Goal: Transaction & Acquisition: Purchase product/service

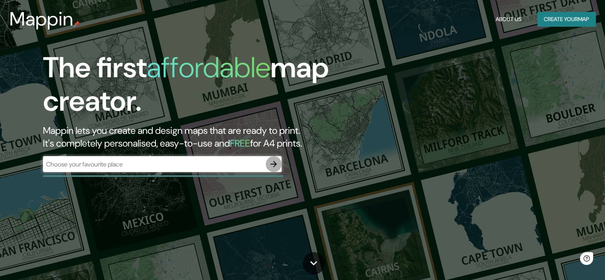
click at [274, 164] on icon "button" at bounding box center [274, 164] width 6 height 6
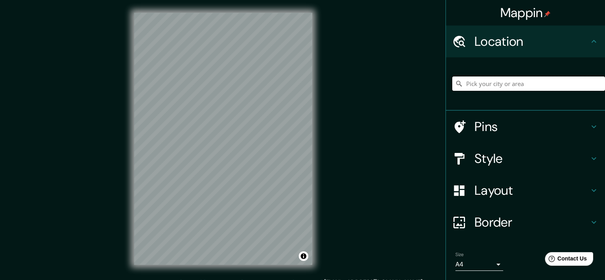
click at [495, 82] on input "Pick your city or area" at bounding box center [528, 83] width 153 height 14
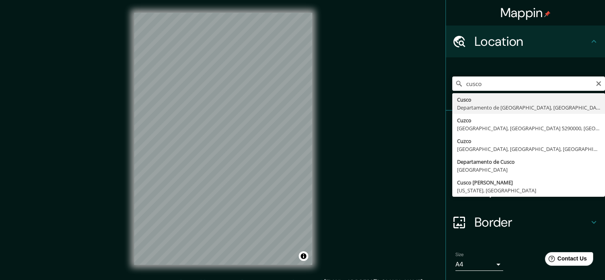
type input "Cusco, [GEOGRAPHIC_DATA], [GEOGRAPHIC_DATA]"
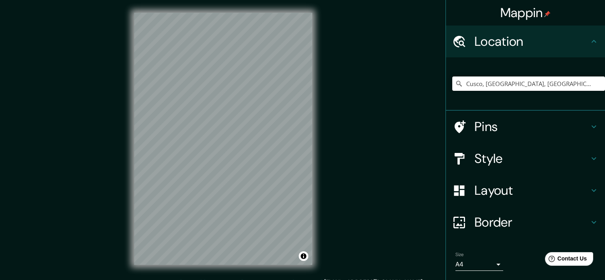
click at [589, 129] on icon at bounding box center [594, 127] width 10 height 10
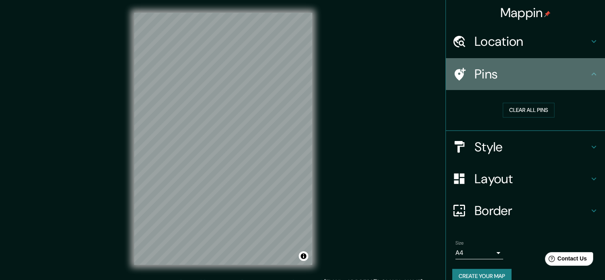
click at [591, 76] on icon at bounding box center [594, 74] width 10 height 10
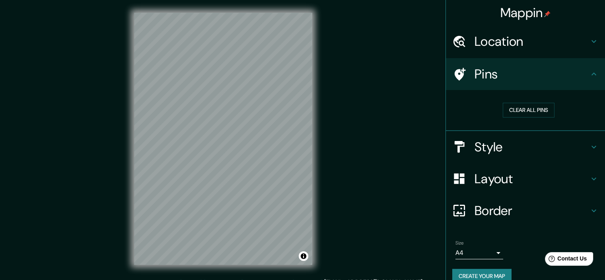
click at [589, 149] on icon at bounding box center [594, 147] width 10 height 10
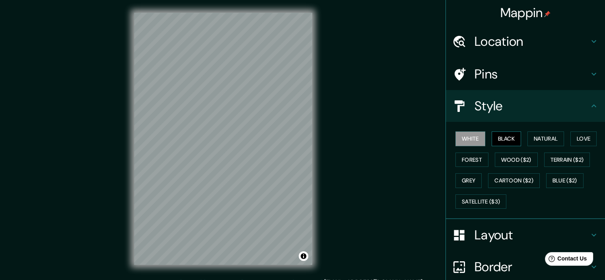
click at [498, 137] on button "Black" at bounding box center [507, 138] width 30 height 15
click at [466, 130] on div "White Black Natural Love Forest Wood ($2) Terrain ($2) Grey Cartoon ($2) Blue (…" at bounding box center [528, 170] width 153 height 84
click at [464, 134] on button "White" at bounding box center [471, 138] width 30 height 15
click at [542, 135] on button "Natural" at bounding box center [546, 138] width 37 height 15
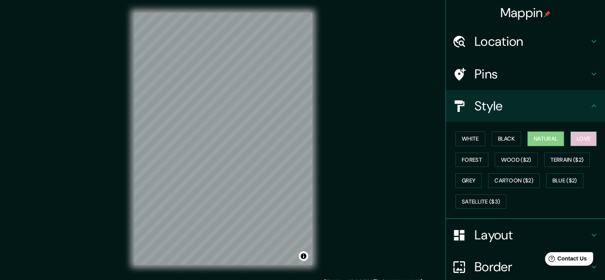
click at [586, 138] on button "Love" at bounding box center [583, 138] width 26 height 15
click at [472, 160] on button "Forest" at bounding box center [472, 159] width 33 height 15
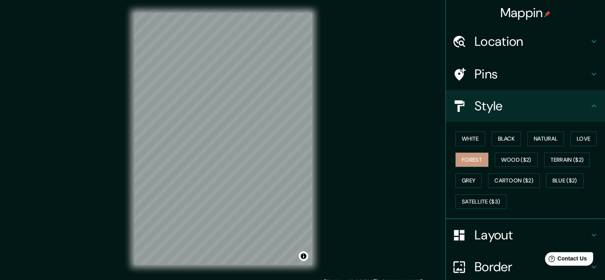
click at [86, 119] on div "Mappin Location [GEOGRAPHIC_DATA], [GEOGRAPHIC_DATA], [GEOGRAPHIC_DATA] Pins St…" at bounding box center [302, 145] width 605 height 290
click at [452, 182] on div "White Black Natural Love Forest Wood ($2) Terrain ($2) Grey Cartoon ($2) Blue (…" at bounding box center [528, 170] width 153 height 84
click at [458, 179] on button "Grey" at bounding box center [469, 180] width 26 height 15
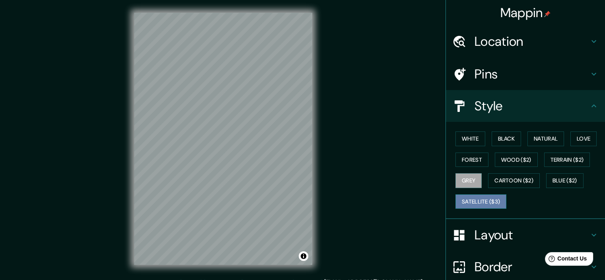
click at [473, 200] on button "Satellite ($3)" at bounding box center [481, 201] width 51 height 15
click at [576, 137] on button "Love" at bounding box center [583, 138] width 26 height 15
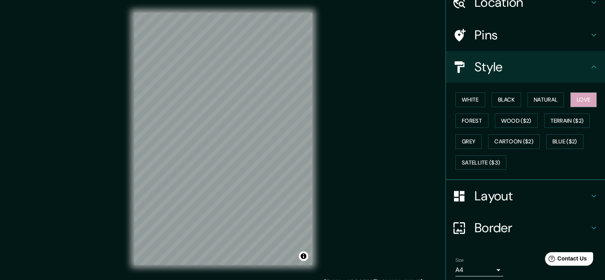
scroll to position [68, 0]
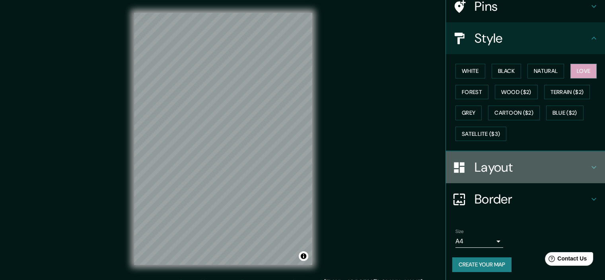
click at [589, 167] on icon at bounding box center [594, 167] width 10 height 10
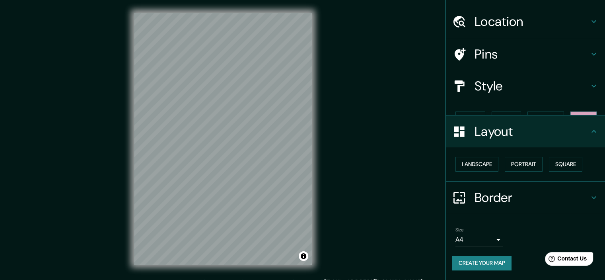
scroll to position [6, 0]
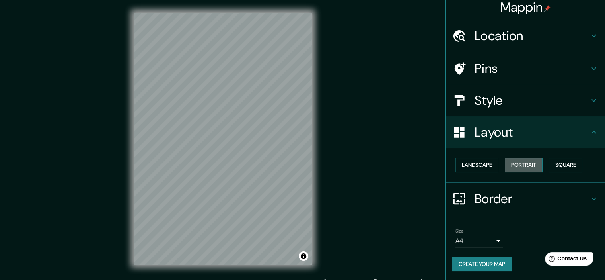
click at [526, 167] on button "Portrait" at bounding box center [524, 165] width 38 height 15
click at [553, 159] on button "Square" at bounding box center [565, 165] width 33 height 15
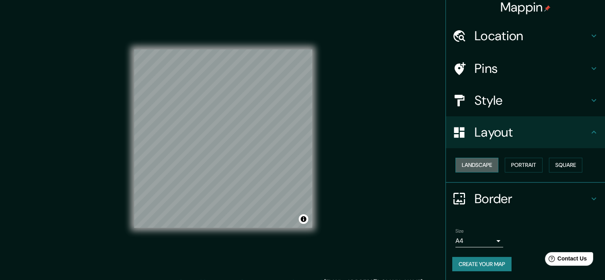
click at [473, 160] on button "Landscape" at bounding box center [477, 165] width 43 height 15
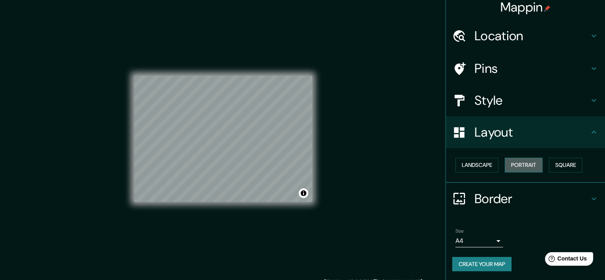
click at [517, 160] on button "Portrait" at bounding box center [524, 165] width 38 height 15
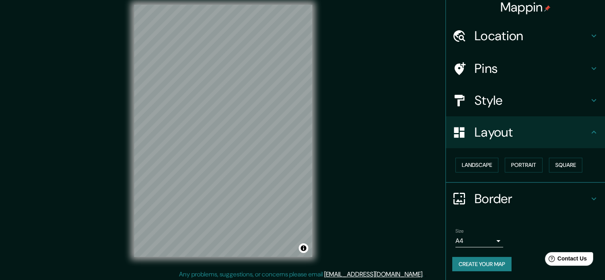
scroll to position [10, 0]
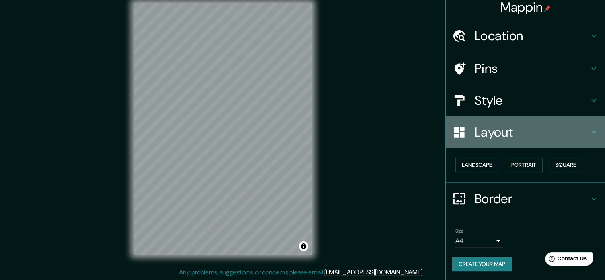
click at [589, 136] on div "Layout" at bounding box center [525, 132] width 159 height 32
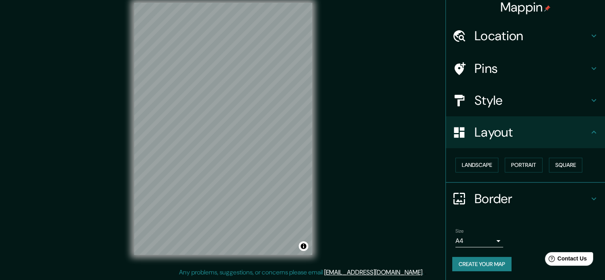
click at [589, 131] on icon at bounding box center [594, 132] width 10 height 10
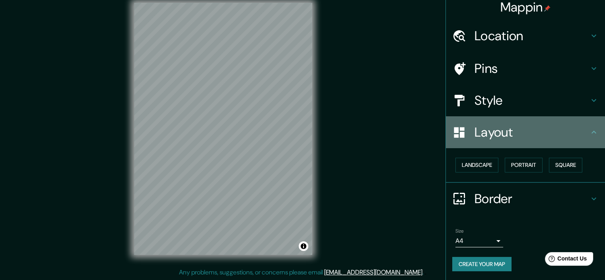
click at [459, 135] on icon at bounding box center [459, 132] width 14 height 14
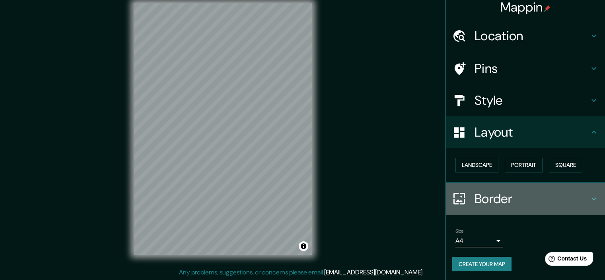
click at [476, 195] on h4 "Border" at bounding box center [532, 199] width 115 height 16
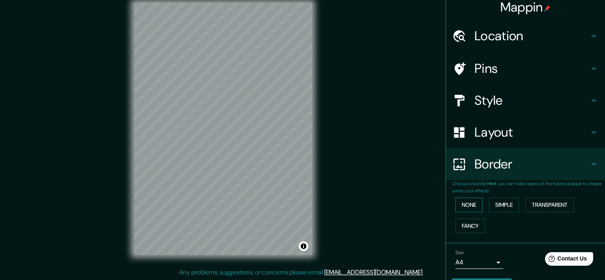
click at [465, 200] on button "None" at bounding box center [469, 204] width 27 height 15
click at [464, 214] on div "None Simple Transparent Fancy" at bounding box center [528, 215] width 153 height 42
click at [465, 226] on button "Fancy" at bounding box center [470, 225] width 29 height 15
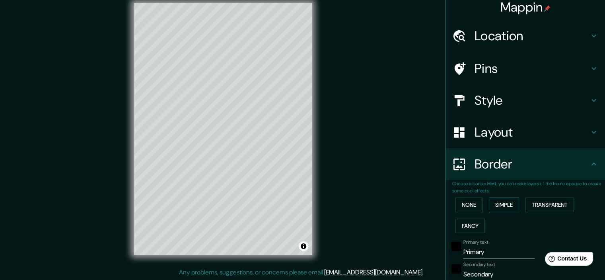
click at [500, 204] on button "Simple" at bounding box center [504, 204] width 30 height 15
click at [550, 196] on div "None Simple Transparent Fancy" at bounding box center [528, 215] width 153 height 42
click at [545, 204] on button "Transparent" at bounding box center [550, 204] width 49 height 15
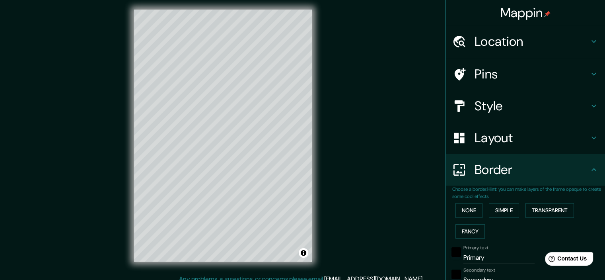
scroll to position [0, 0]
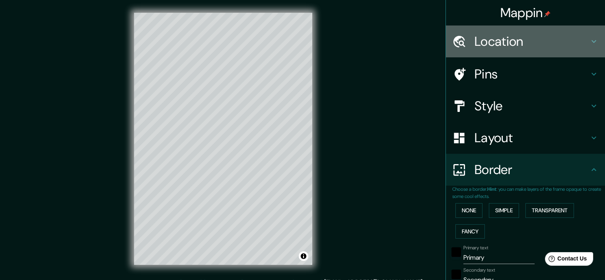
click at [493, 44] on h4 "Location" at bounding box center [532, 41] width 115 height 16
type input "215"
type input "36"
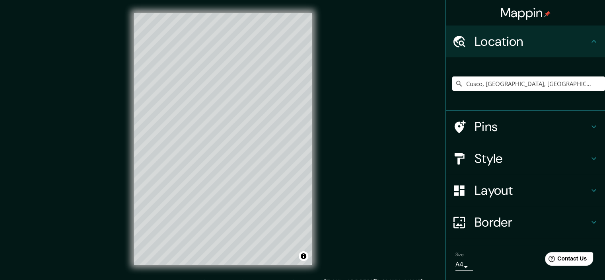
click at [483, 135] on div "Pins" at bounding box center [525, 127] width 159 height 32
type input "215"
type input "36"
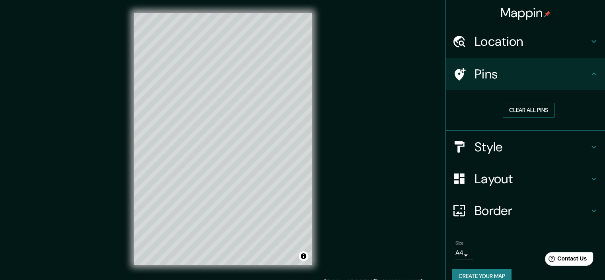
click at [516, 112] on button "Clear all pins" at bounding box center [529, 110] width 52 height 15
